Goal: Contribute content: Contribute content

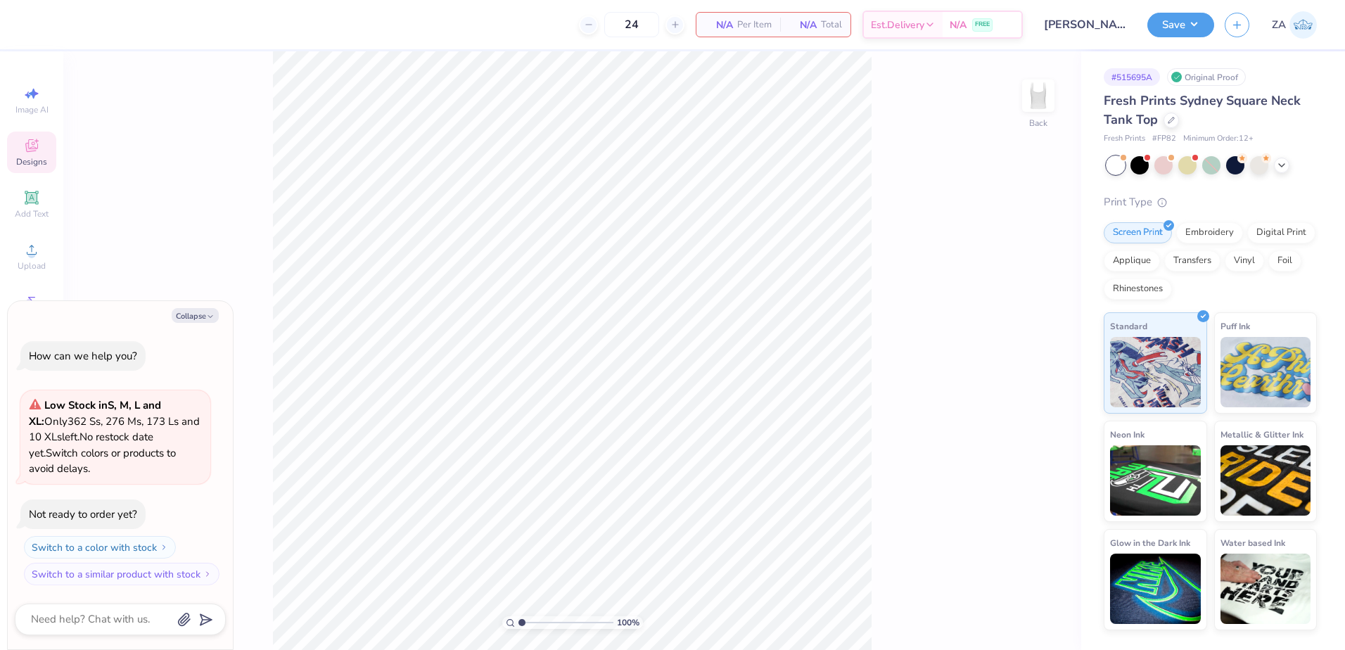
click at [32, 144] on icon at bounding box center [31, 145] width 13 height 13
type textarea "x"
click at [181, 82] on input "text" at bounding box center [187, 79] width 180 height 14
paste input "Phi Mu Basket of Carnation Flowers Drawing PR Shirt"
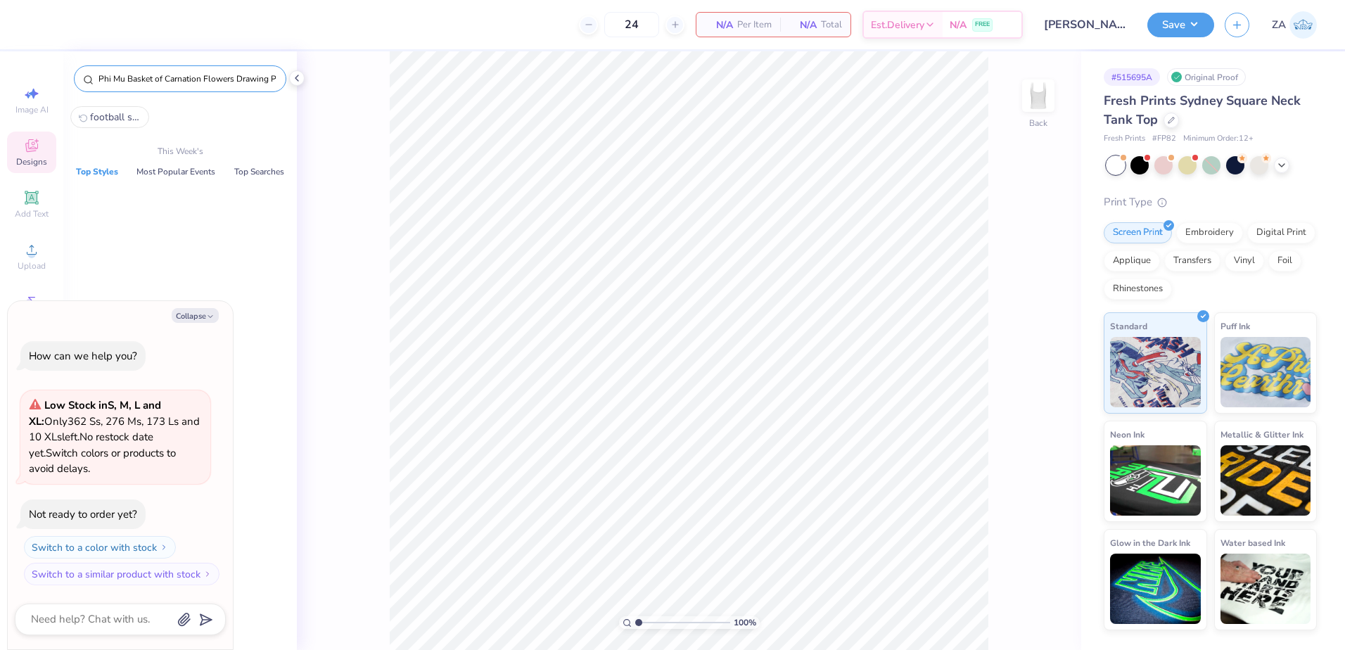
scroll to position [0, 34]
type input "Phi Mu Basket of Carnation Flowers Drawing PR Shirt"
click at [207, 314] on icon "button" at bounding box center [210, 316] width 8 height 8
type textarea "x"
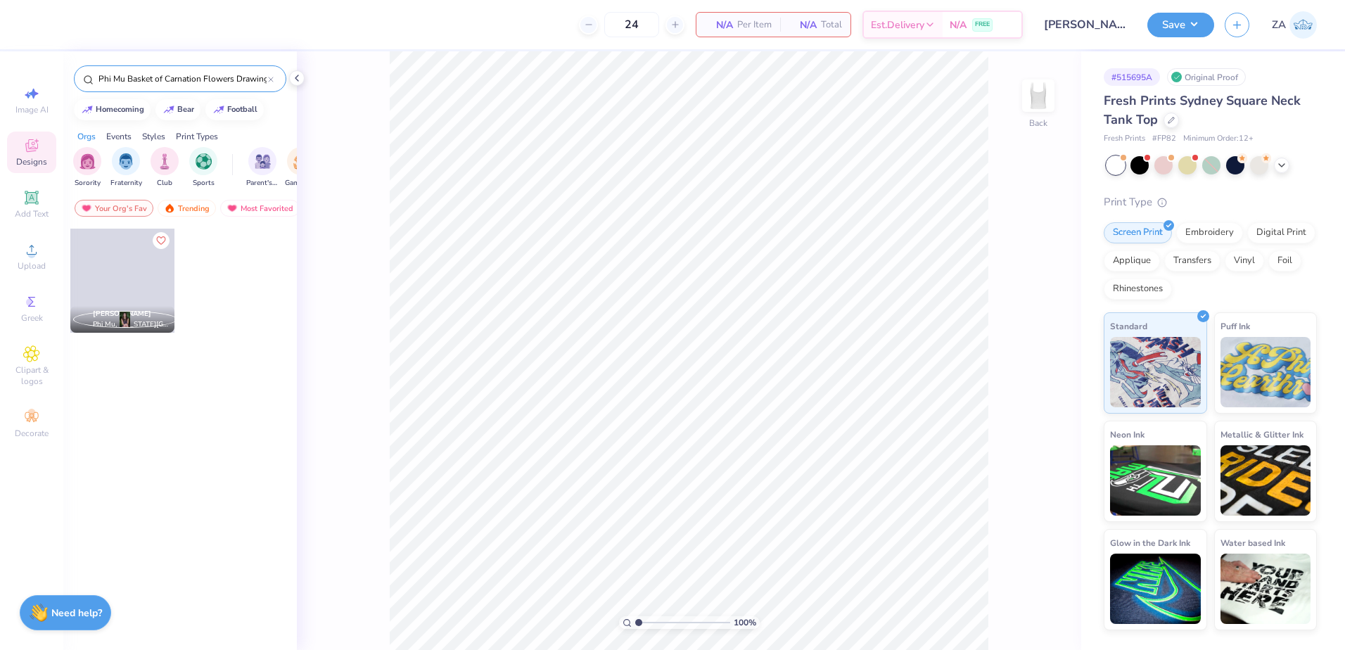
click at [119, 282] on span at bounding box center [122, 281] width 104 height 104
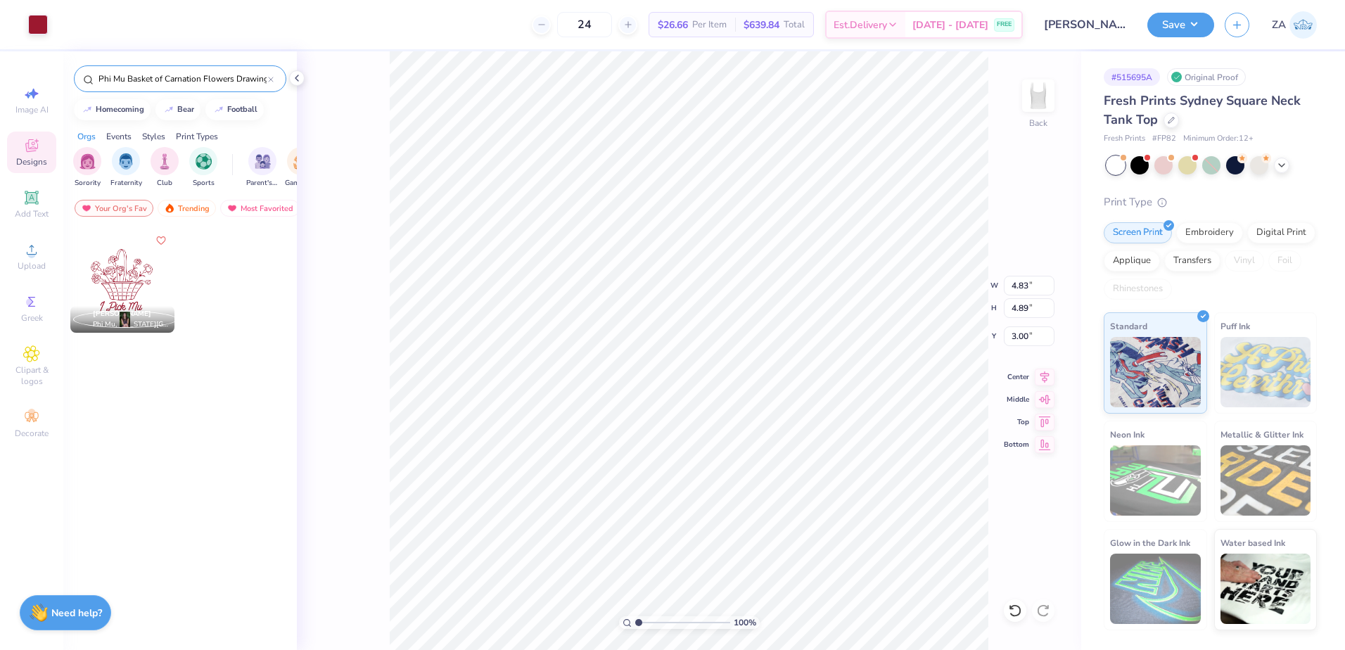
type input "4.83"
type input "4.89"
drag, startPoint x: 639, startPoint y: 623, endPoint x: 645, endPoint y: 617, distance: 8.5
click at [645, 619] on input "range" at bounding box center [682, 622] width 95 height 13
type input "1.71"
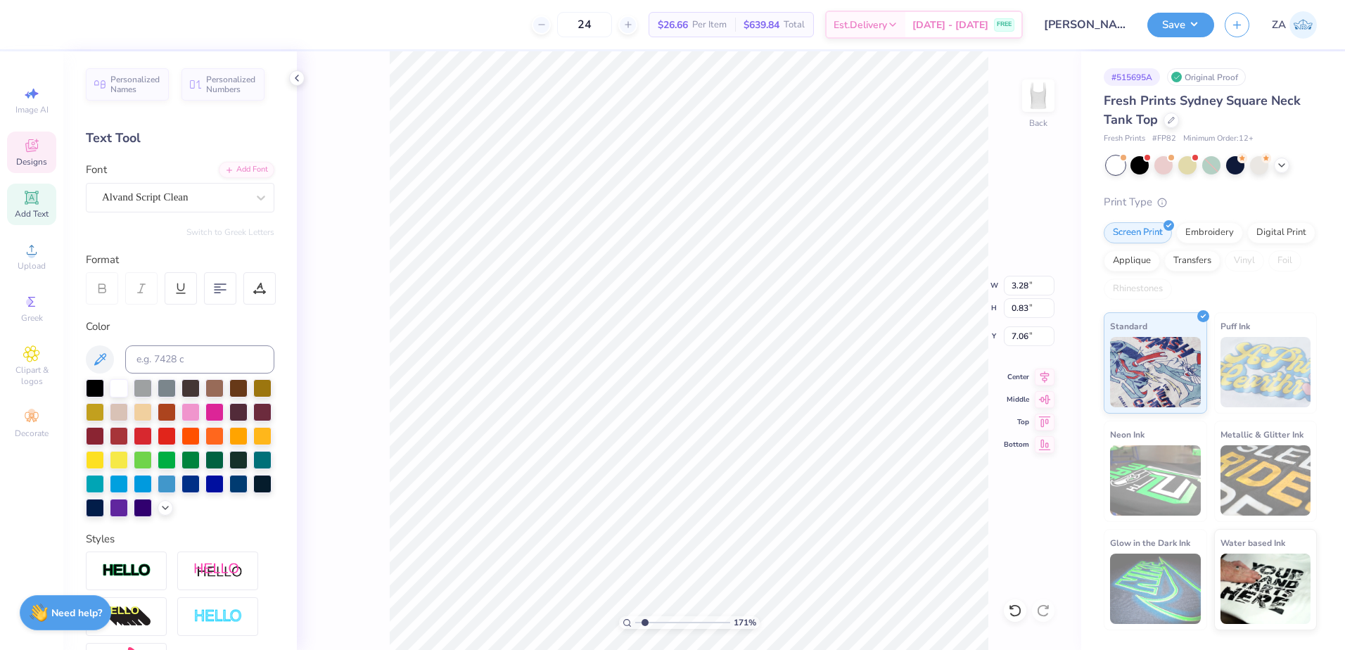
scroll to position [12, 1]
type textarea "Alpha O"
type input "7.41"
type input "3.16"
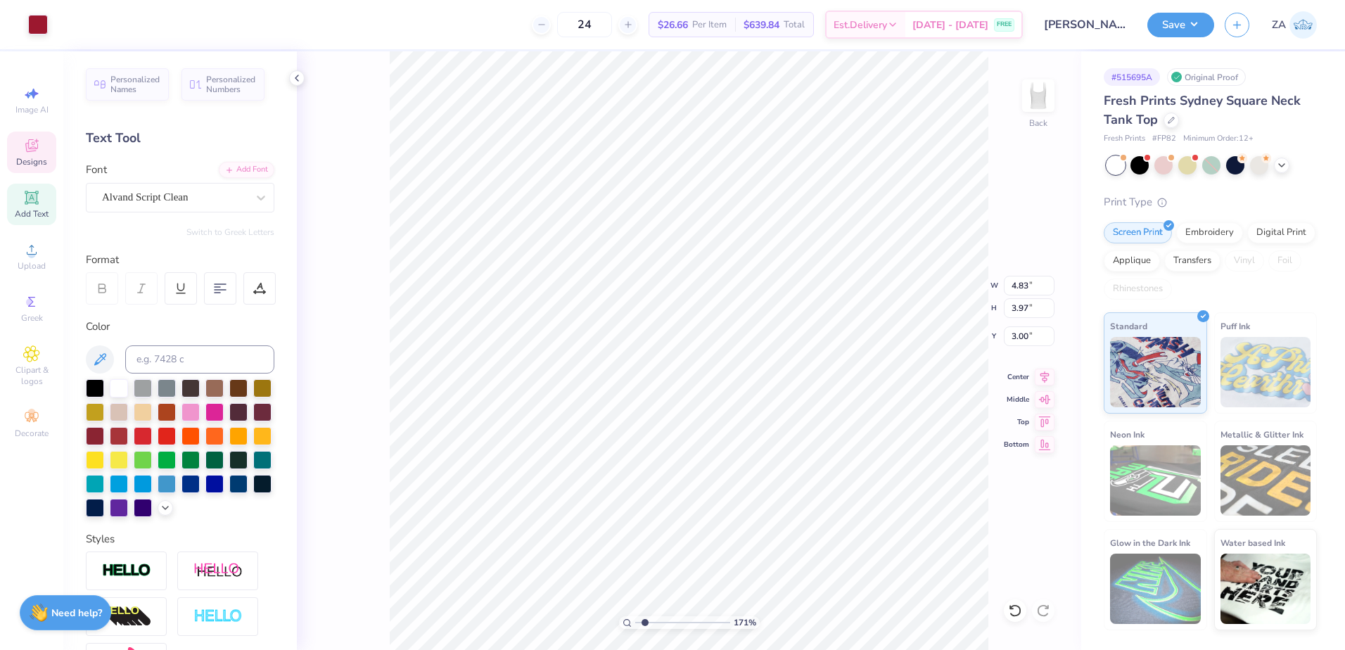
type input "2.60"
type input "4.41"
drag, startPoint x: 643, startPoint y: 624, endPoint x: 621, endPoint y: 622, distance: 21.9
type input "1"
click at [635, 623] on input "range" at bounding box center [682, 622] width 95 height 13
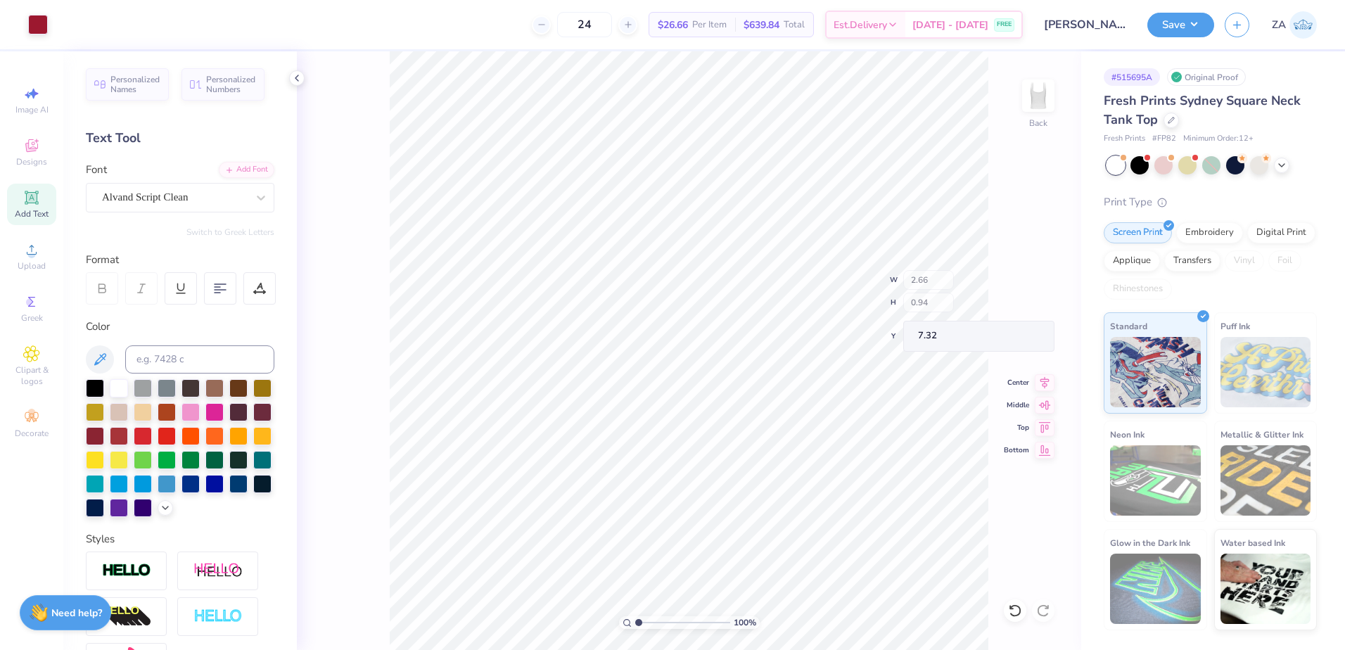
type input "7.32"
drag, startPoint x: 1030, startPoint y: 283, endPoint x: 1001, endPoint y: 285, distance: 28.9
click at [1001, 285] on div "100 % Back W 4.83 4.83 " H 5.25 5.25 " Y 3.00 3.00 " Center Middle Top Bottom" at bounding box center [689, 350] width 784 height 598
drag, startPoint x: 1006, startPoint y: 290, endPoint x: 1027, endPoint y: 288, distance: 21.1
click at [1027, 288] on input "4.83" at bounding box center [1029, 286] width 51 height 20
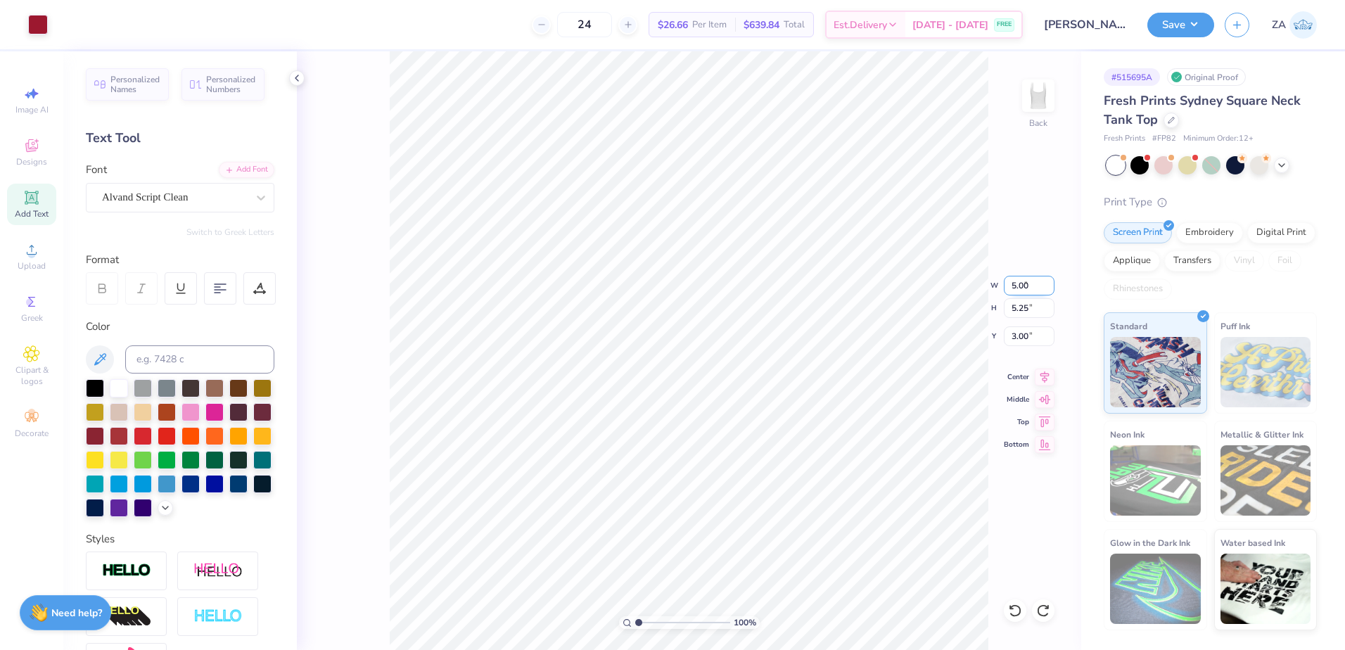
type input "5.00"
type input "5.44"
drag, startPoint x: 1037, startPoint y: 332, endPoint x: 1008, endPoint y: 332, distance: 29.5
click at [1008, 332] on input "3.00" at bounding box center [1029, 336] width 51 height 20
type input "1.98"
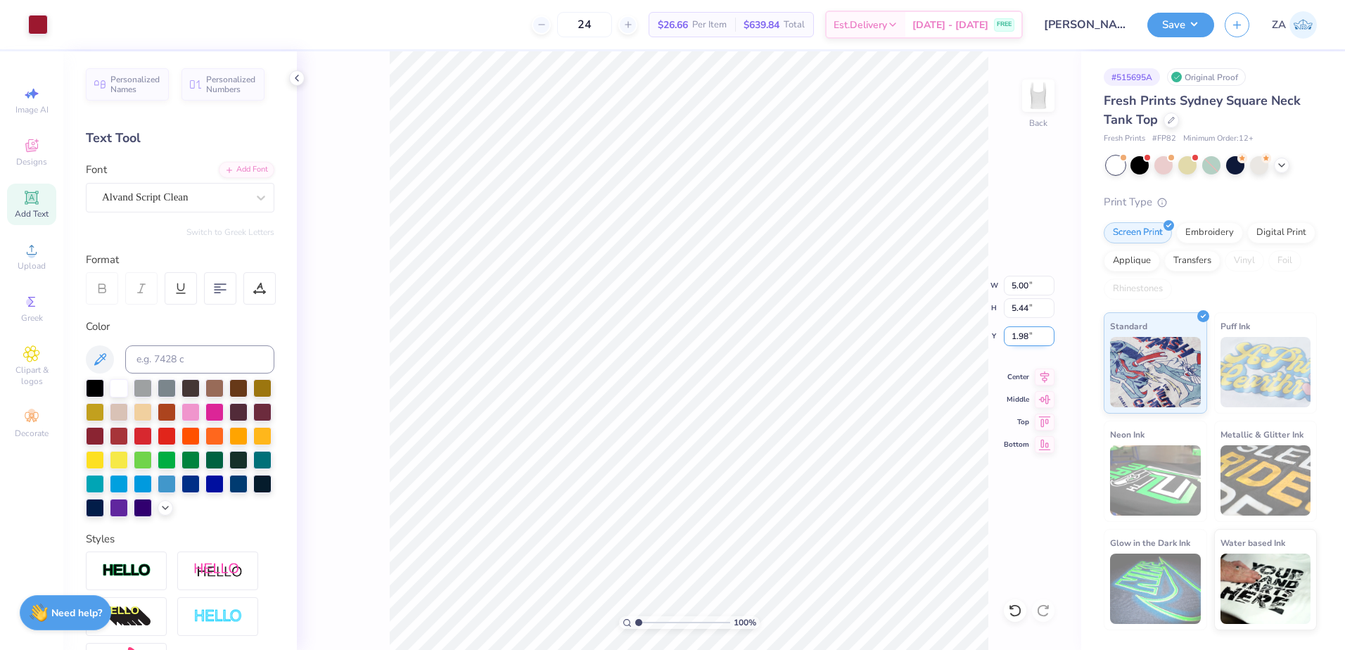
drag, startPoint x: 1033, startPoint y: 337, endPoint x: 1009, endPoint y: 337, distance: 23.9
click at [1009, 337] on input "1.98" at bounding box center [1029, 336] width 51 height 20
type input "2.00"
click at [1160, 29] on button "Save" at bounding box center [1180, 23] width 67 height 25
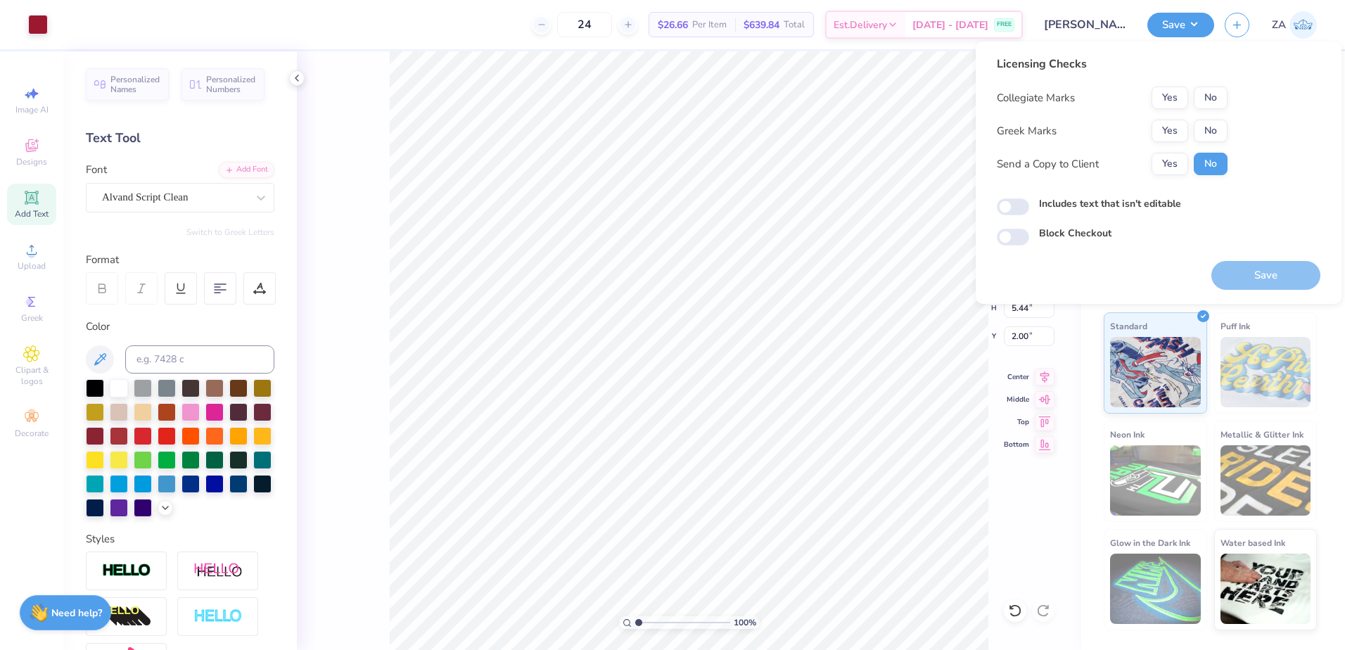
click at [1169, 128] on button "Yes" at bounding box center [1169, 131] width 37 height 23
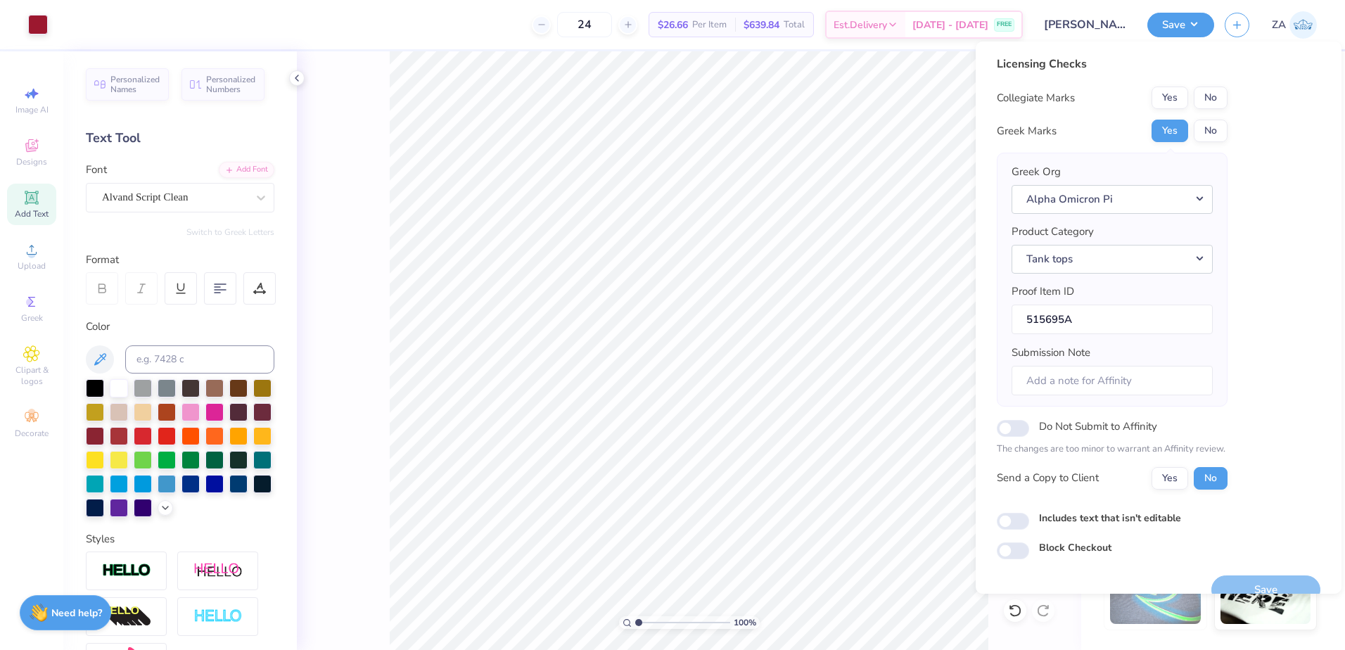
click at [1214, 96] on button "No" at bounding box center [1210, 97] width 34 height 23
click at [1271, 585] on button "Save" at bounding box center [1265, 589] width 109 height 29
